Goal: Information Seeking & Learning: Find specific fact

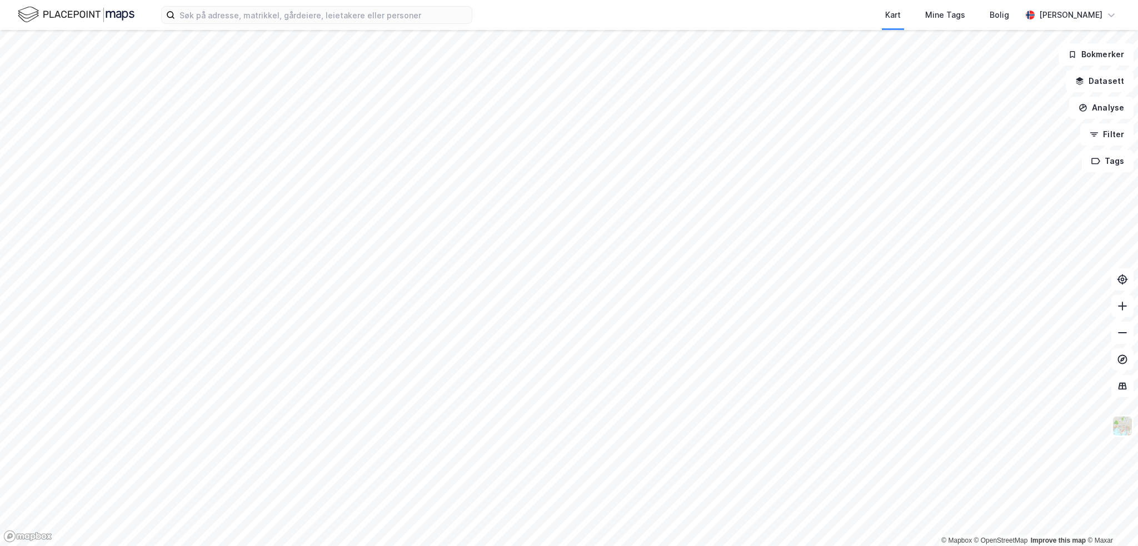
click at [278, 27] on div "Kart Mine Tags Bolig [PERSON_NAME]" at bounding box center [569, 15] width 1138 height 30
click at [280, 19] on input at bounding box center [323, 15] width 297 height 17
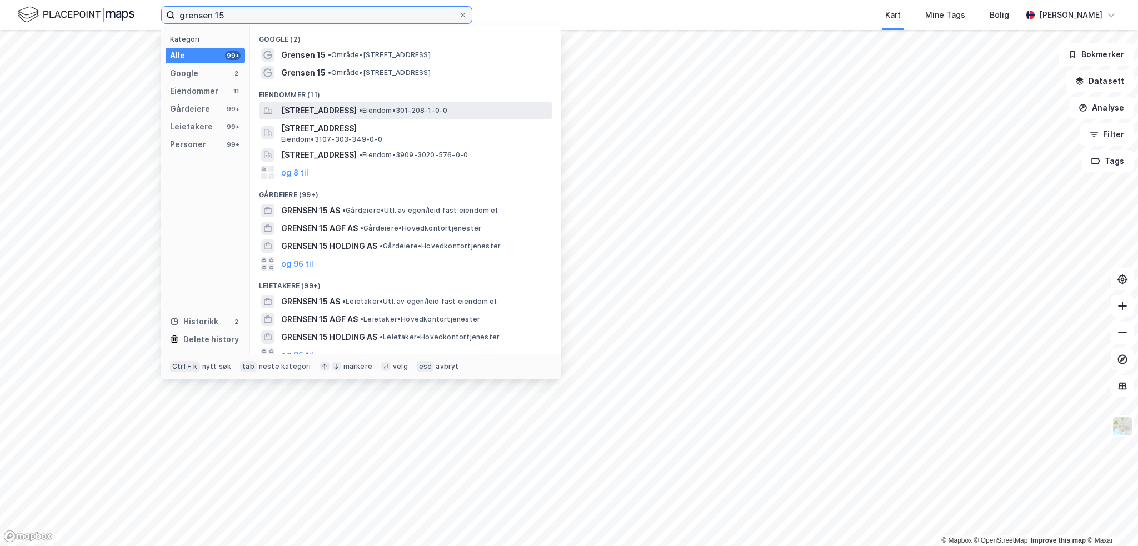
type input "grensen 15"
click at [357, 106] on span "[STREET_ADDRESS]" at bounding box center [319, 110] width 76 height 13
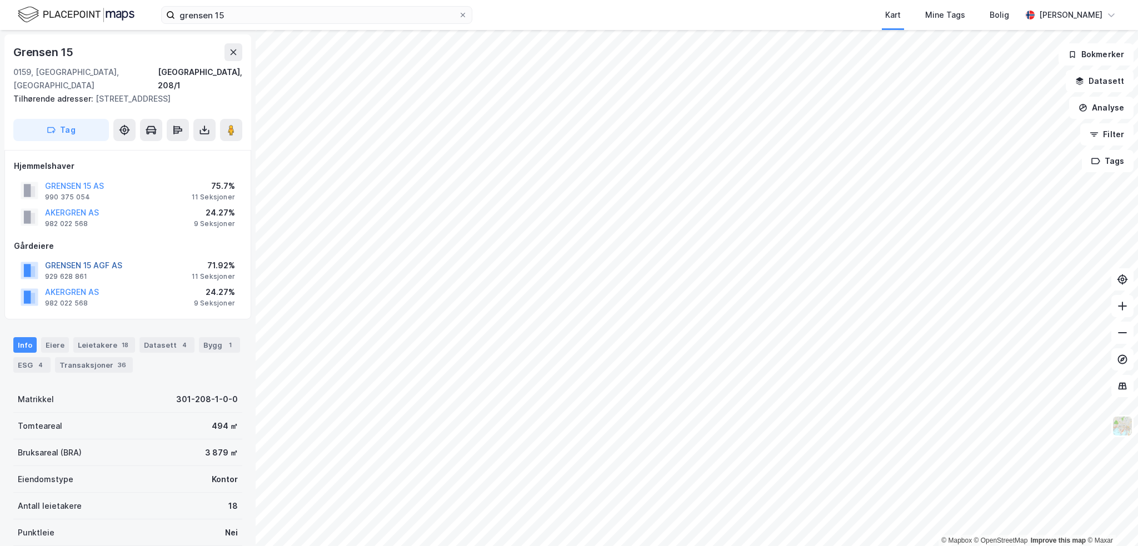
click at [0, 0] on button "GRENSEN 15 AGF AS" at bounding box center [0, 0] width 0 height 0
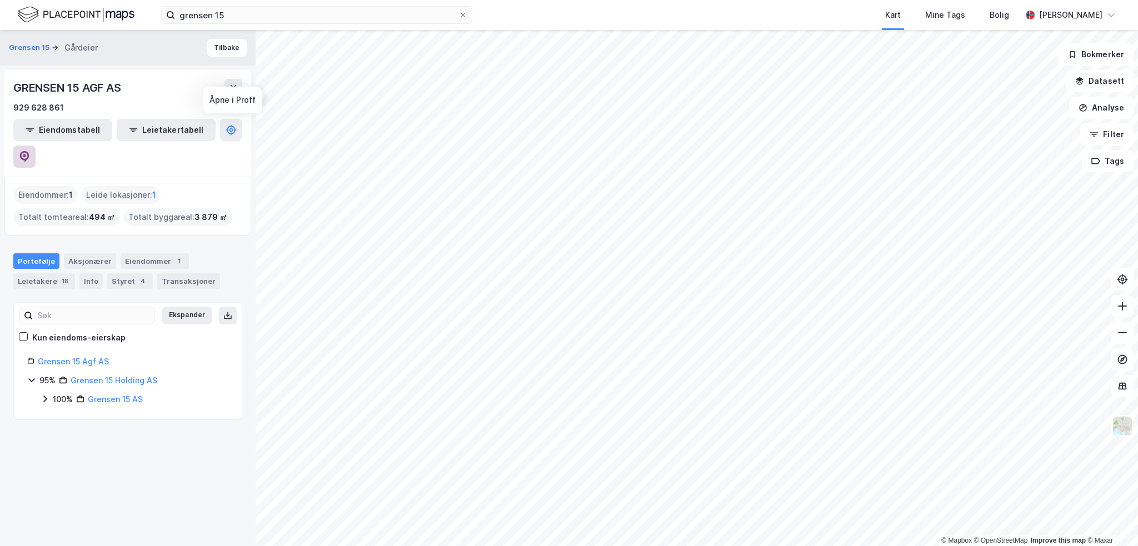
click at [29, 151] on icon at bounding box center [24, 156] width 9 height 11
